Goal: Information Seeking & Learning: Learn about a topic

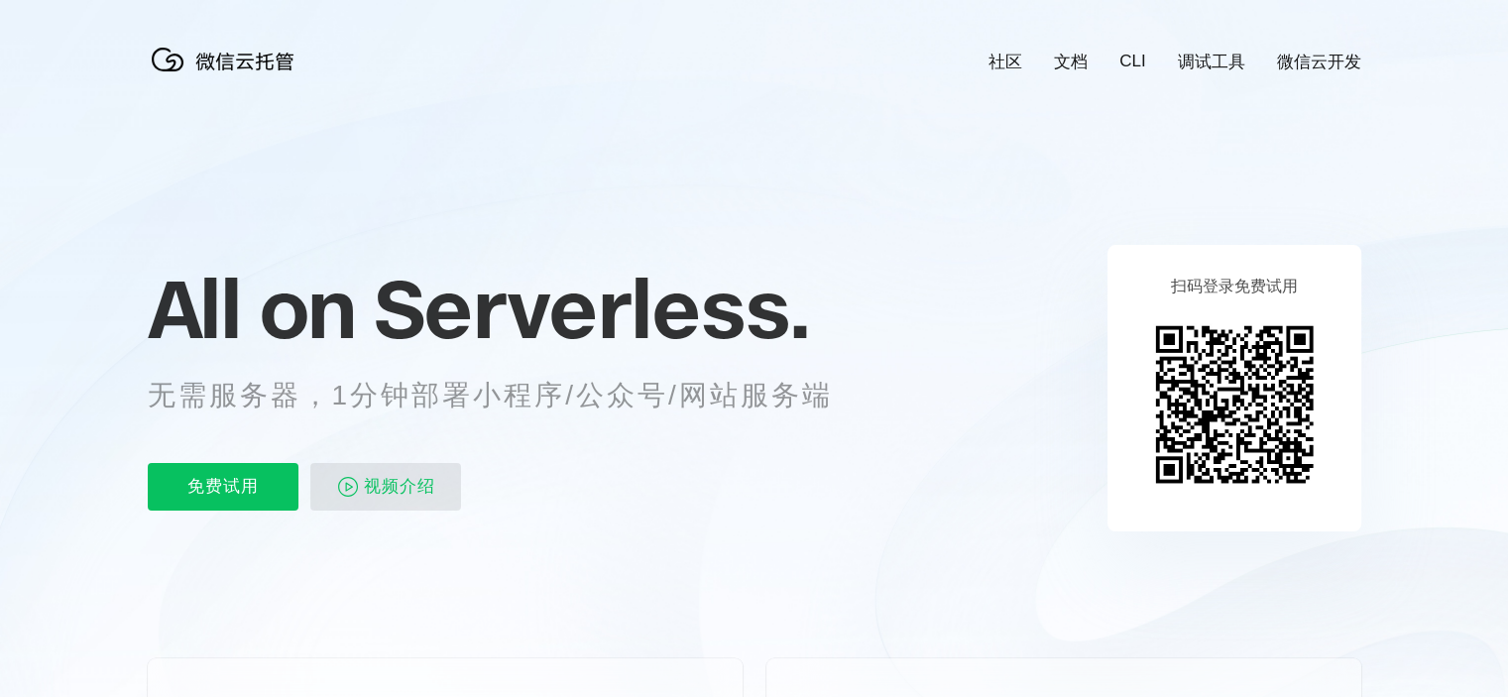
scroll to position [0, 3527]
click at [1150, 62] on div "社区 文档 CLI 调试工具 微信云开发" at bounding box center [1159, 62] width 404 height 23
click at [1142, 62] on link "CLI" at bounding box center [1133, 62] width 26 height 20
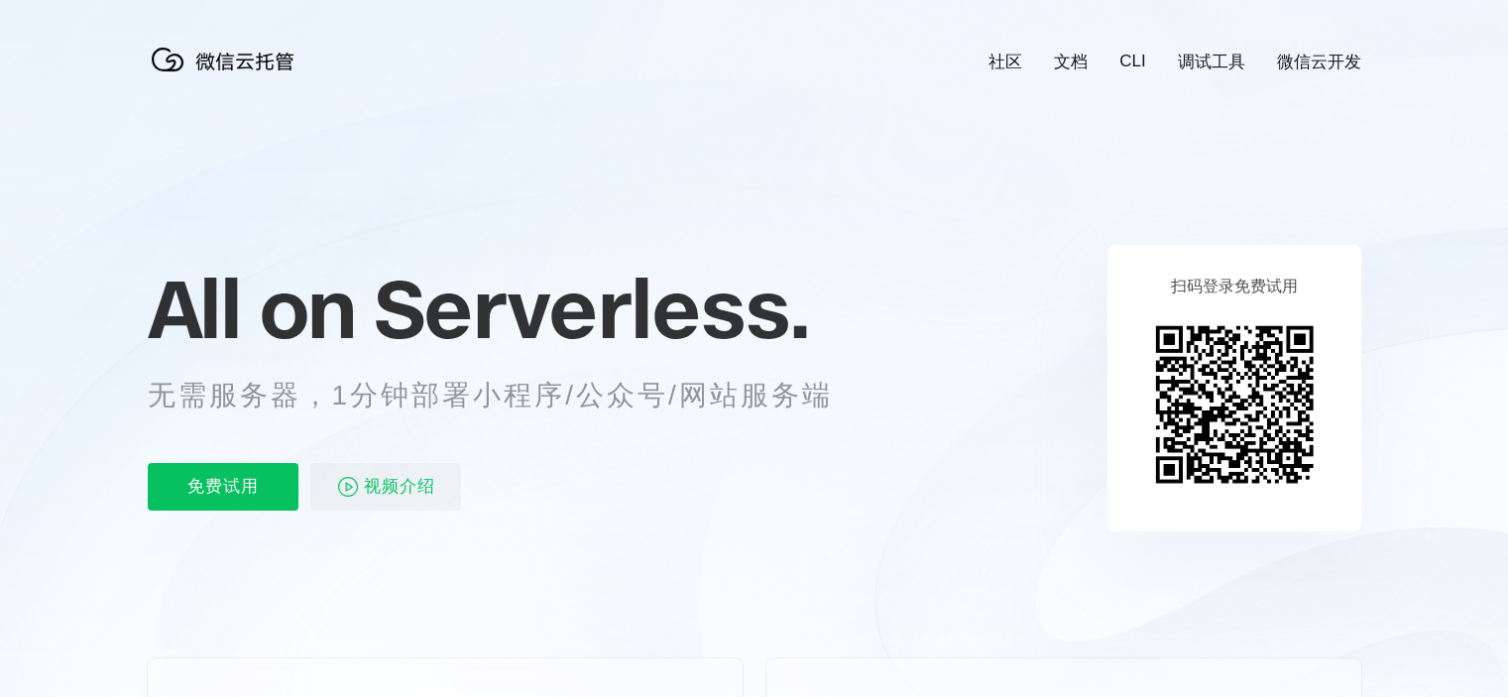
scroll to position [0, 3527]
click at [382, 493] on span "视频介绍" at bounding box center [399, 487] width 71 height 48
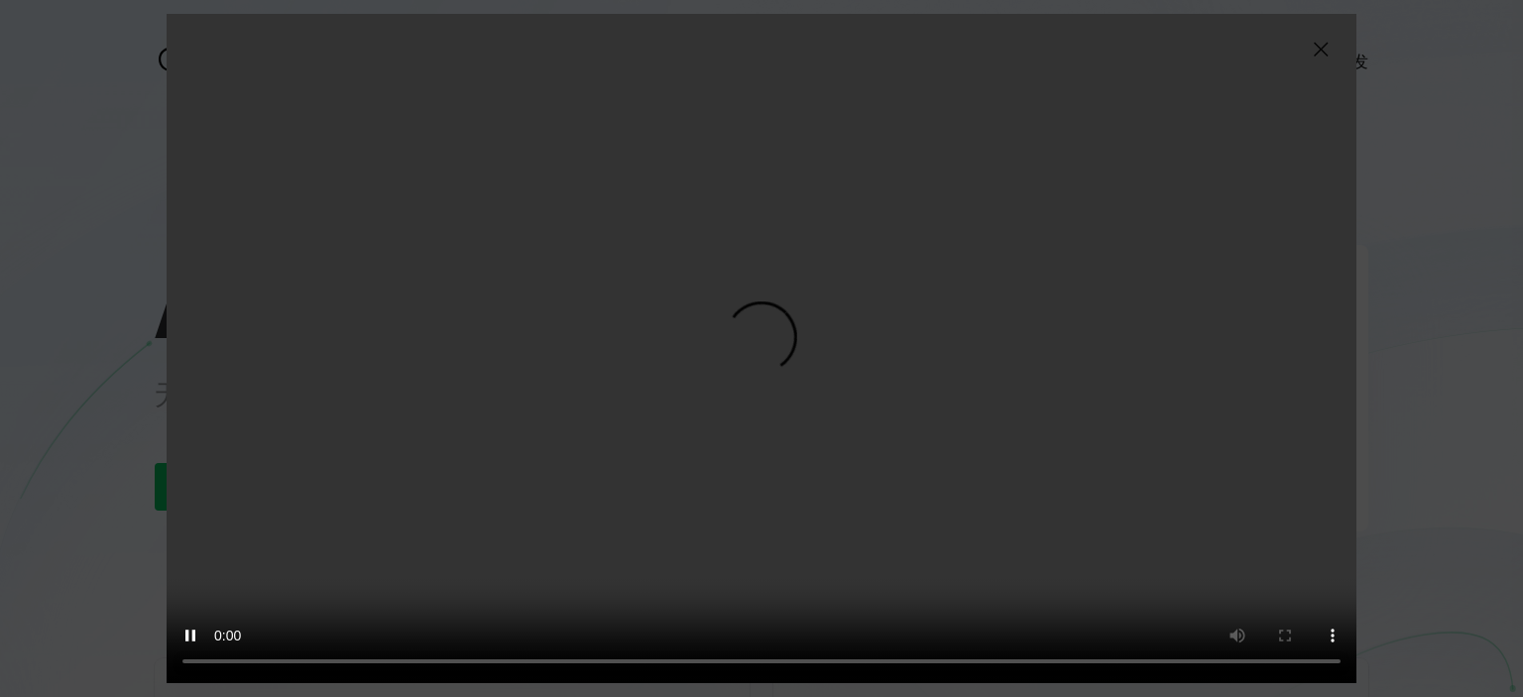
click at [1329, 38] on img at bounding box center [1321, 50] width 24 height 24
